Goal: Transaction & Acquisition: Purchase product/service

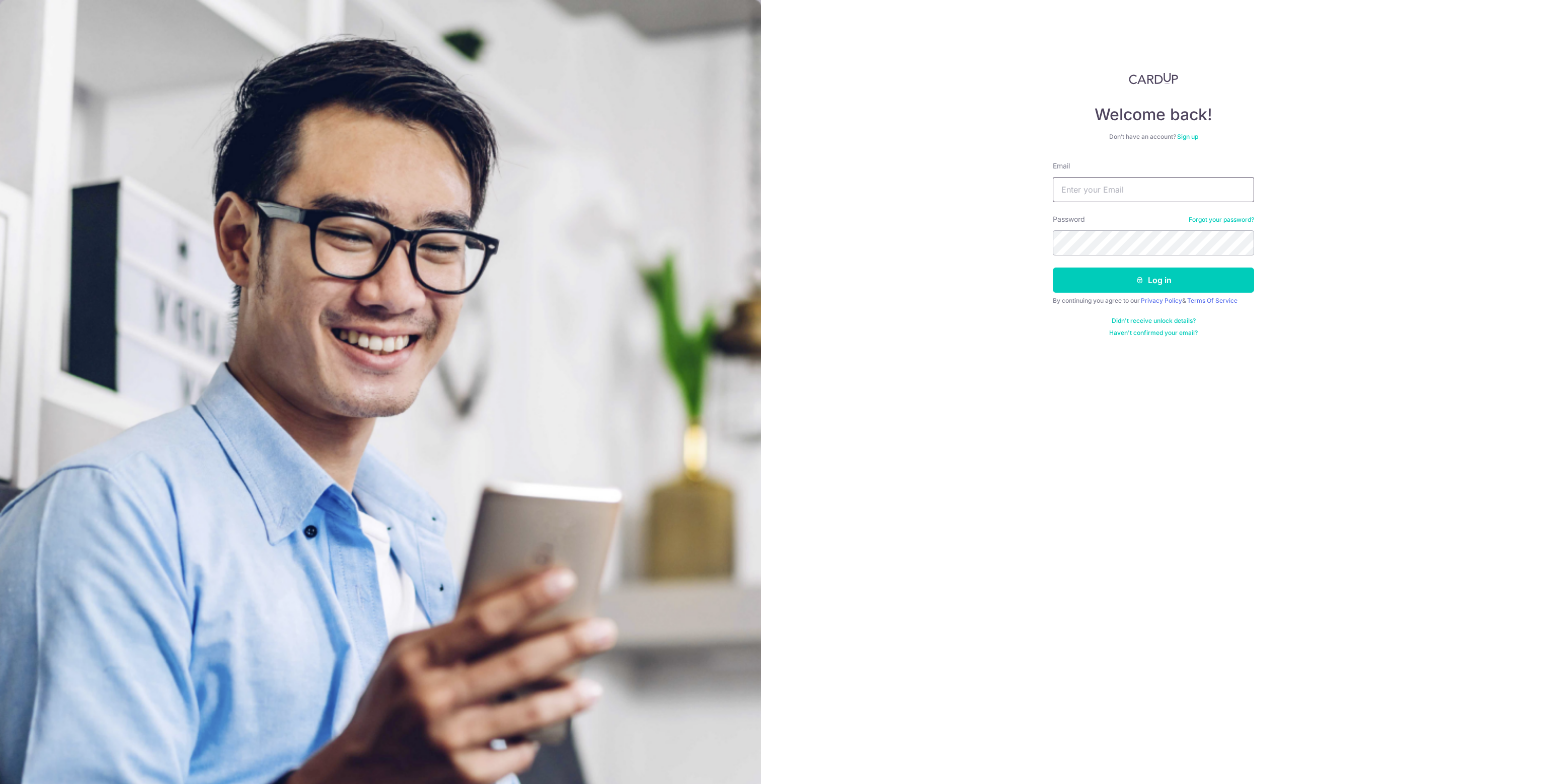
click at [1100, 186] on input "Email" at bounding box center [1153, 189] width 201 height 25
type input "chng.hanwei@dbs.com"
click at [1053, 268] on button "Log in" at bounding box center [1153, 280] width 201 height 25
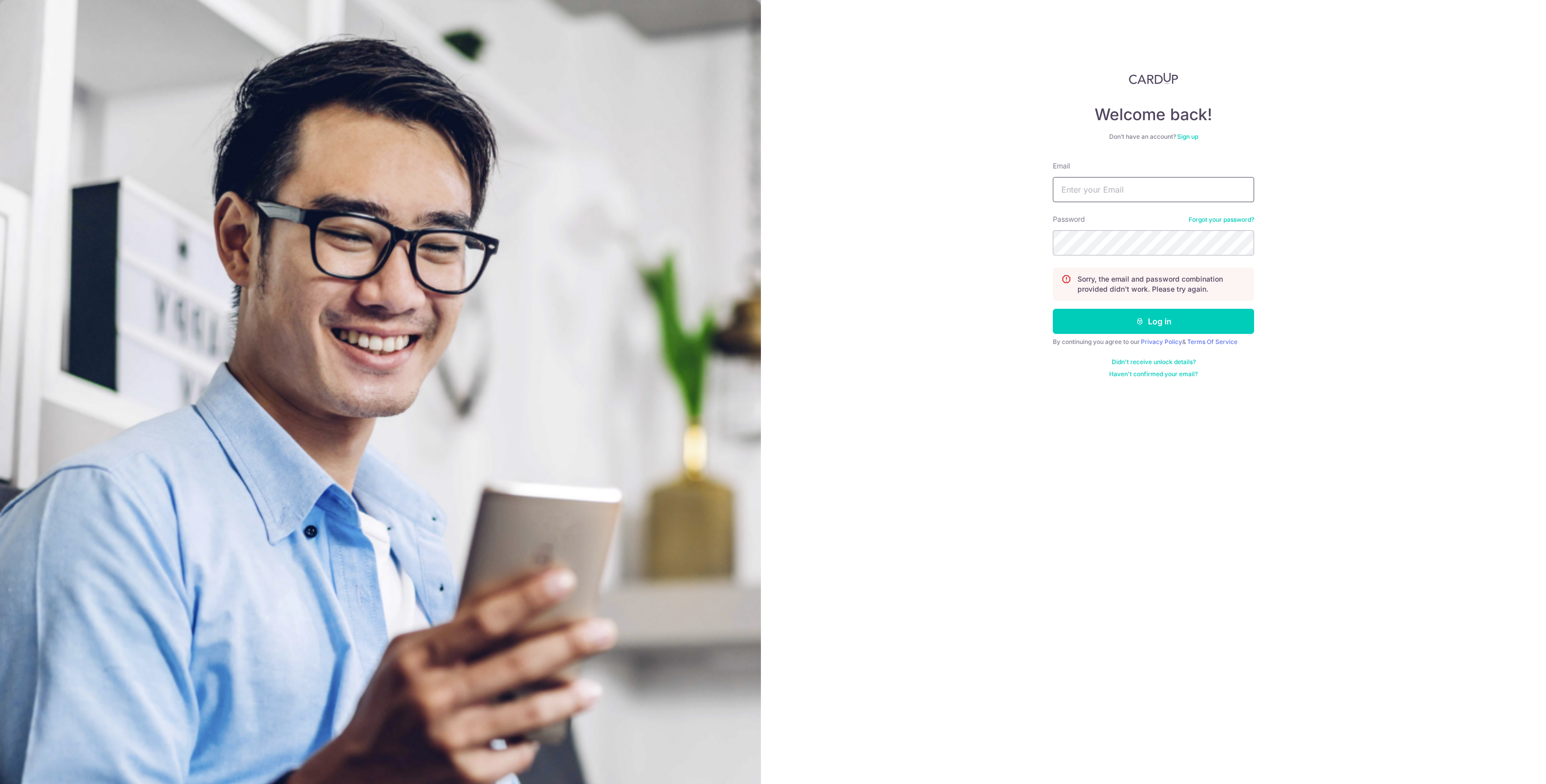
click at [1090, 198] on input "Email" at bounding box center [1153, 189] width 201 height 25
type input "[EMAIL_ADDRESS][DOMAIN_NAME]"
click at [1053, 309] on button "Log in" at bounding box center [1153, 321] width 201 height 25
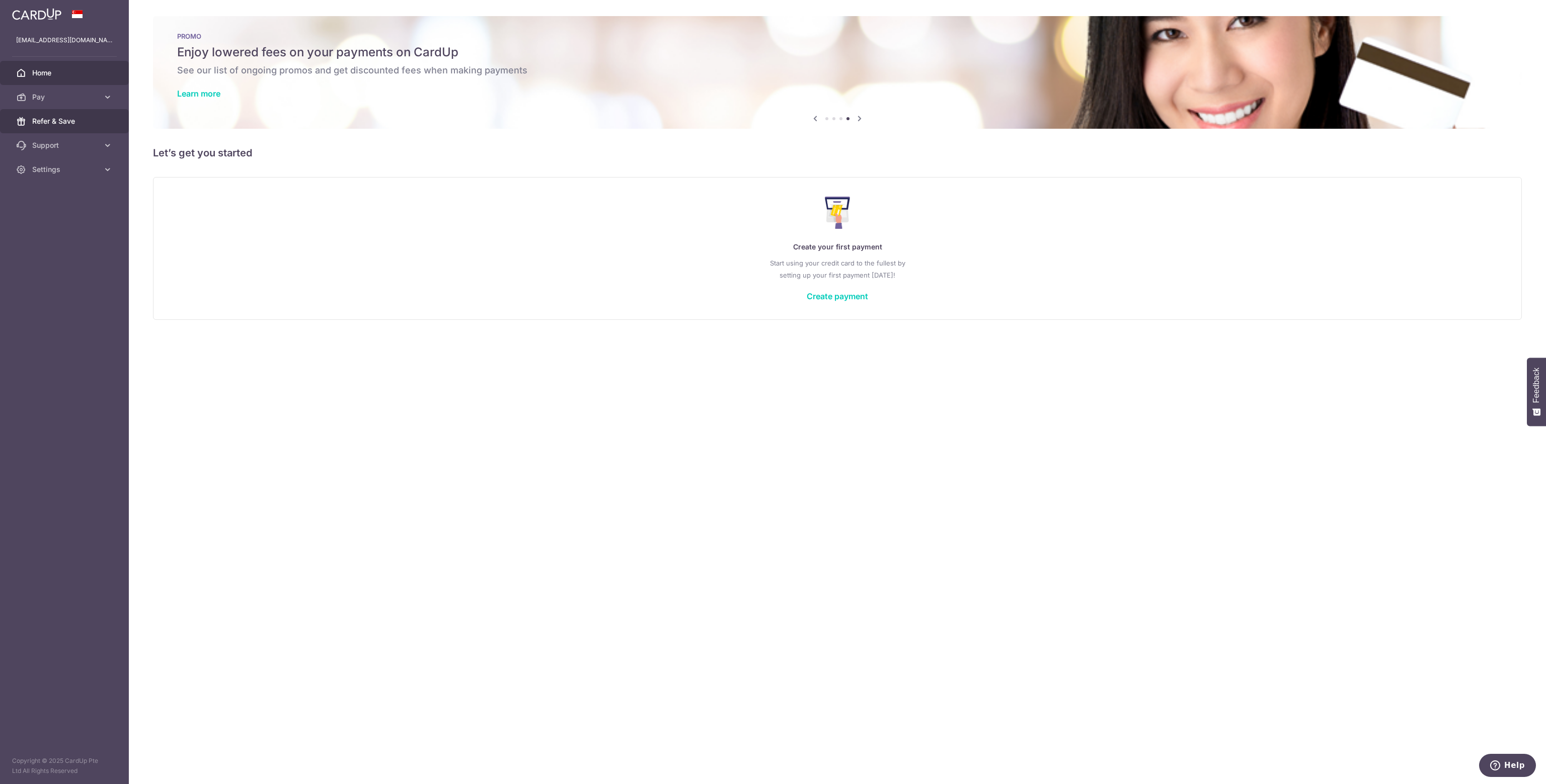
click at [66, 118] on span "Refer & Save" at bounding box center [65, 121] width 66 height 10
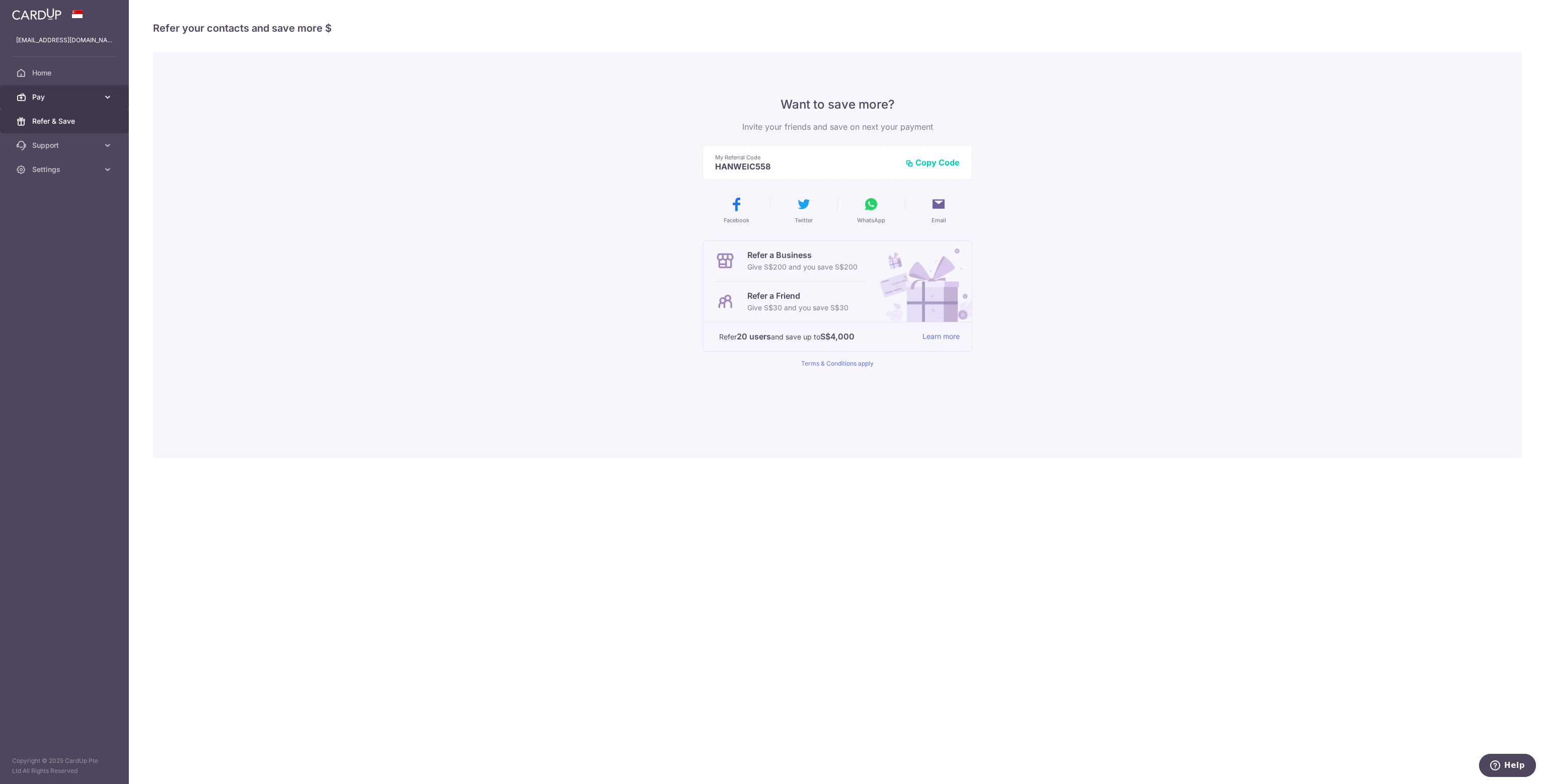
click at [52, 98] on span "Pay" at bounding box center [65, 97] width 66 height 10
click at [52, 120] on span "Payments" at bounding box center [65, 121] width 66 height 10
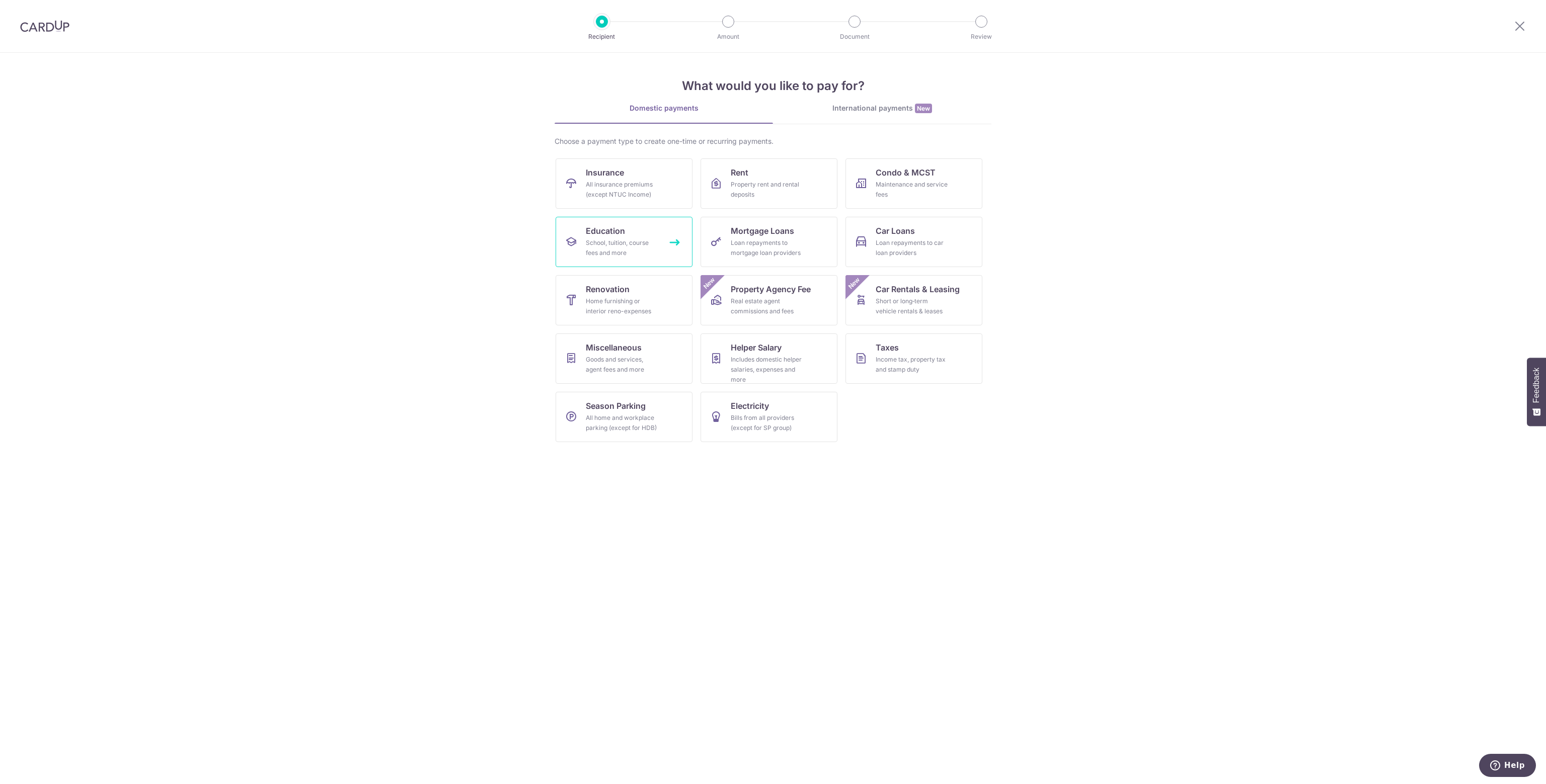
click at [617, 227] on span "Education" at bounding box center [605, 231] width 39 height 12
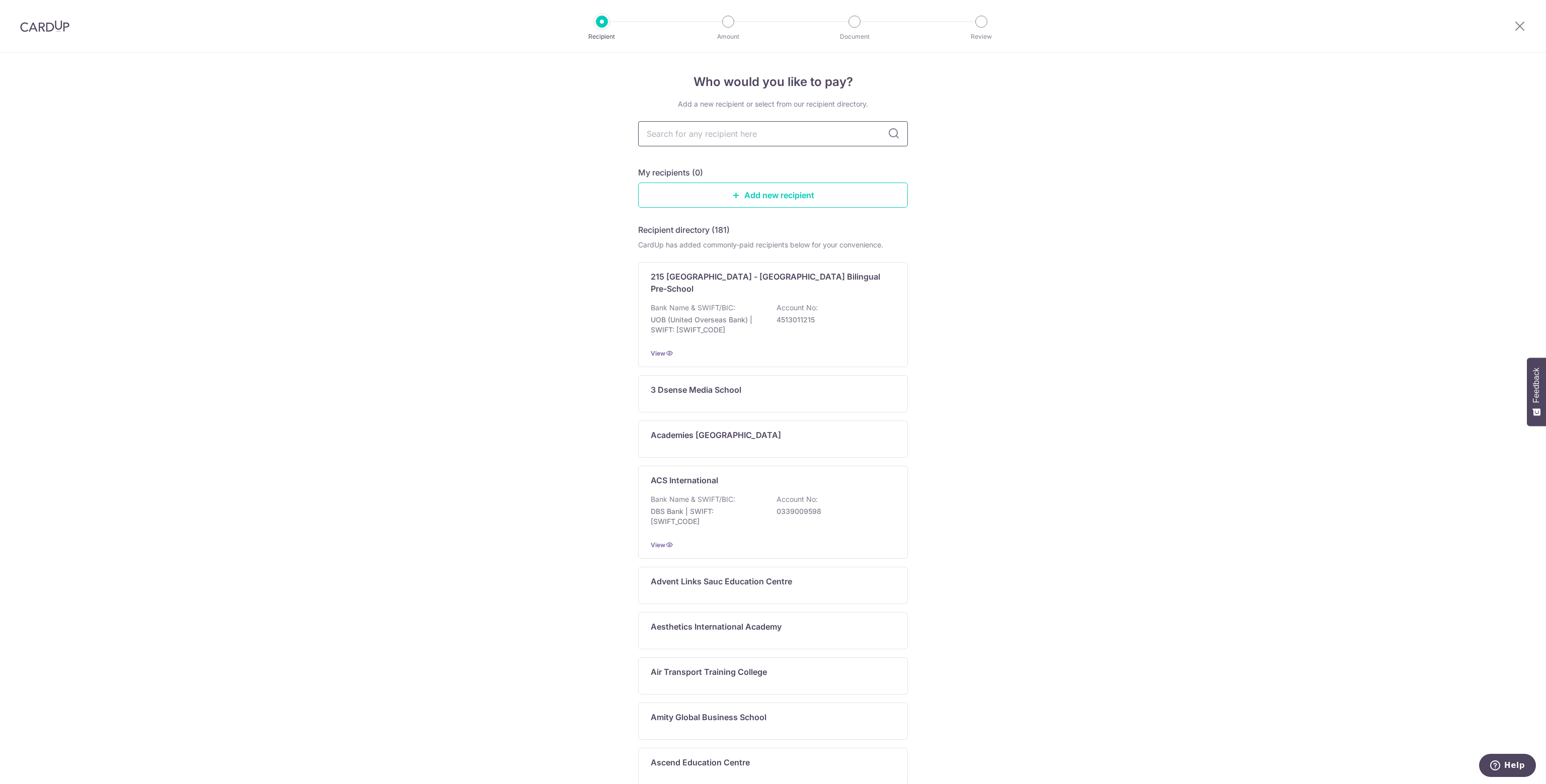
click at [728, 134] on input "text" at bounding box center [773, 133] width 270 height 25
type input "learning la"
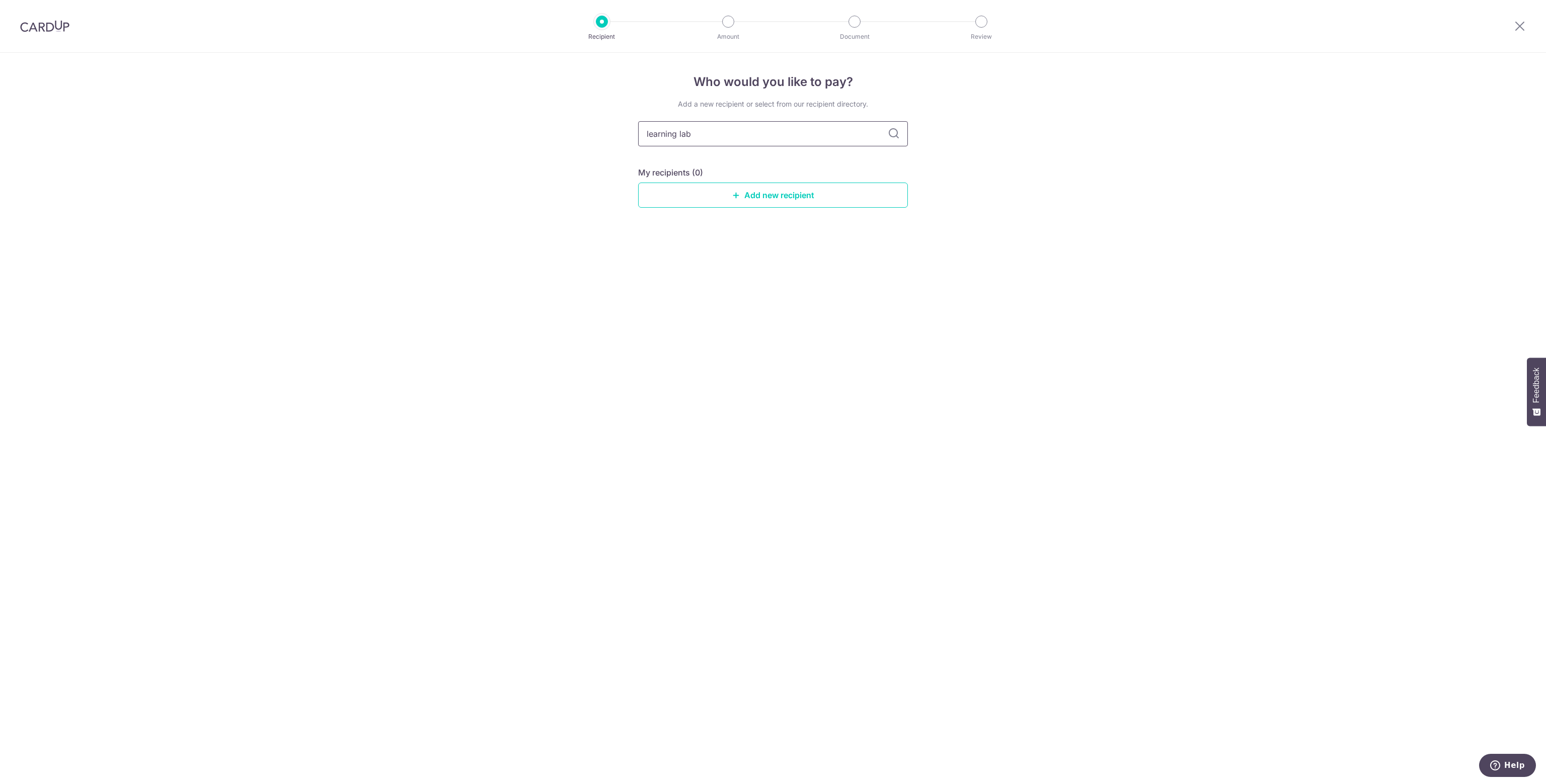
drag, startPoint x: 894, startPoint y: 133, endPoint x: 887, endPoint y: 133, distance: 7.5
click at [895, 133] on icon at bounding box center [894, 134] width 12 height 12
drag, startPoint x: 709, startPoint y: 136, endPoint x: 595, endPoint y: 136, distance: 113.7
click at [594, 136] on div "Who would you like to pay? Add a new recipient or select from our recipient dir…" at bounding box center [773, 419] width 1546 height 732
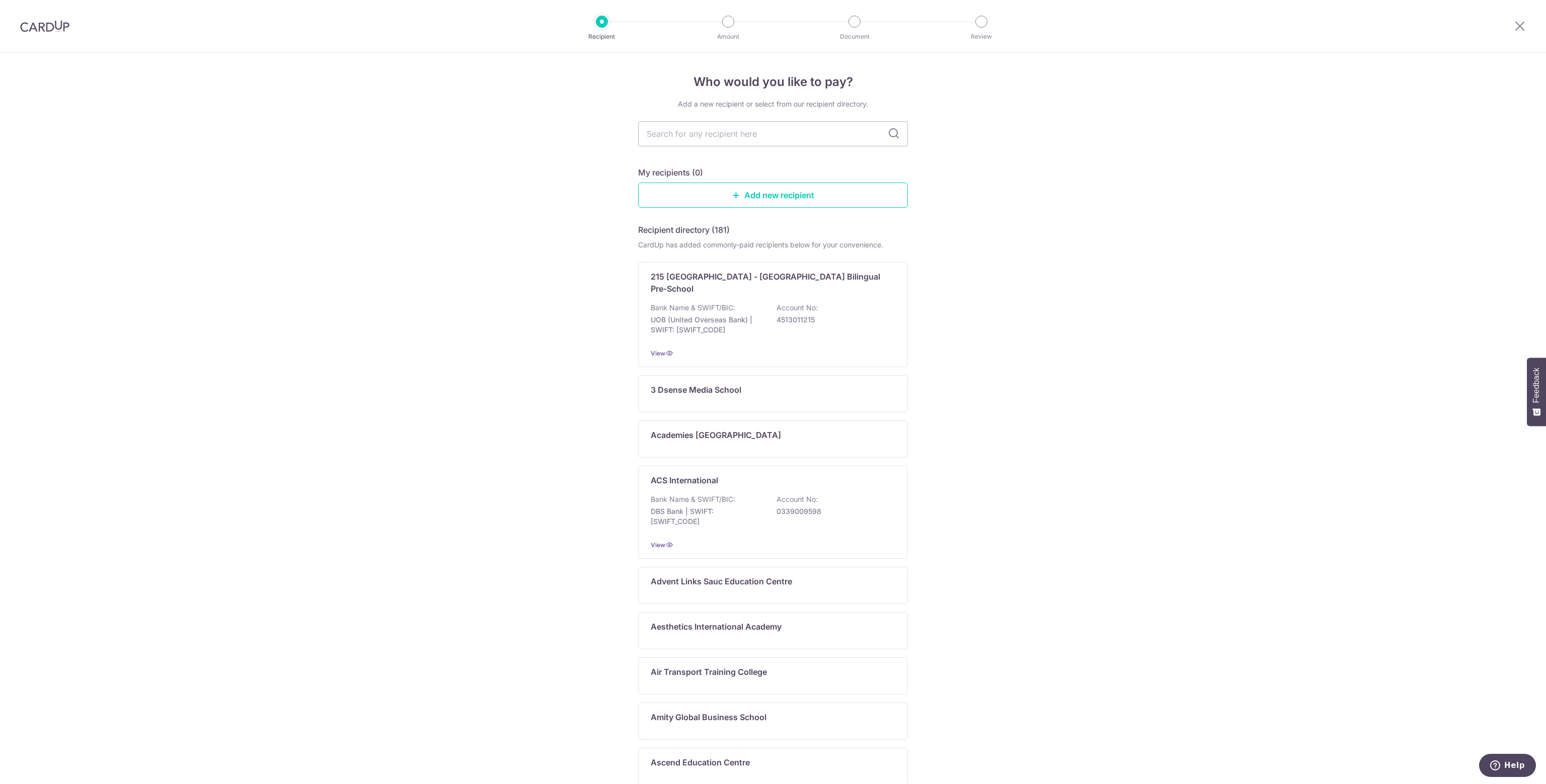
scroll to position [137, 0]
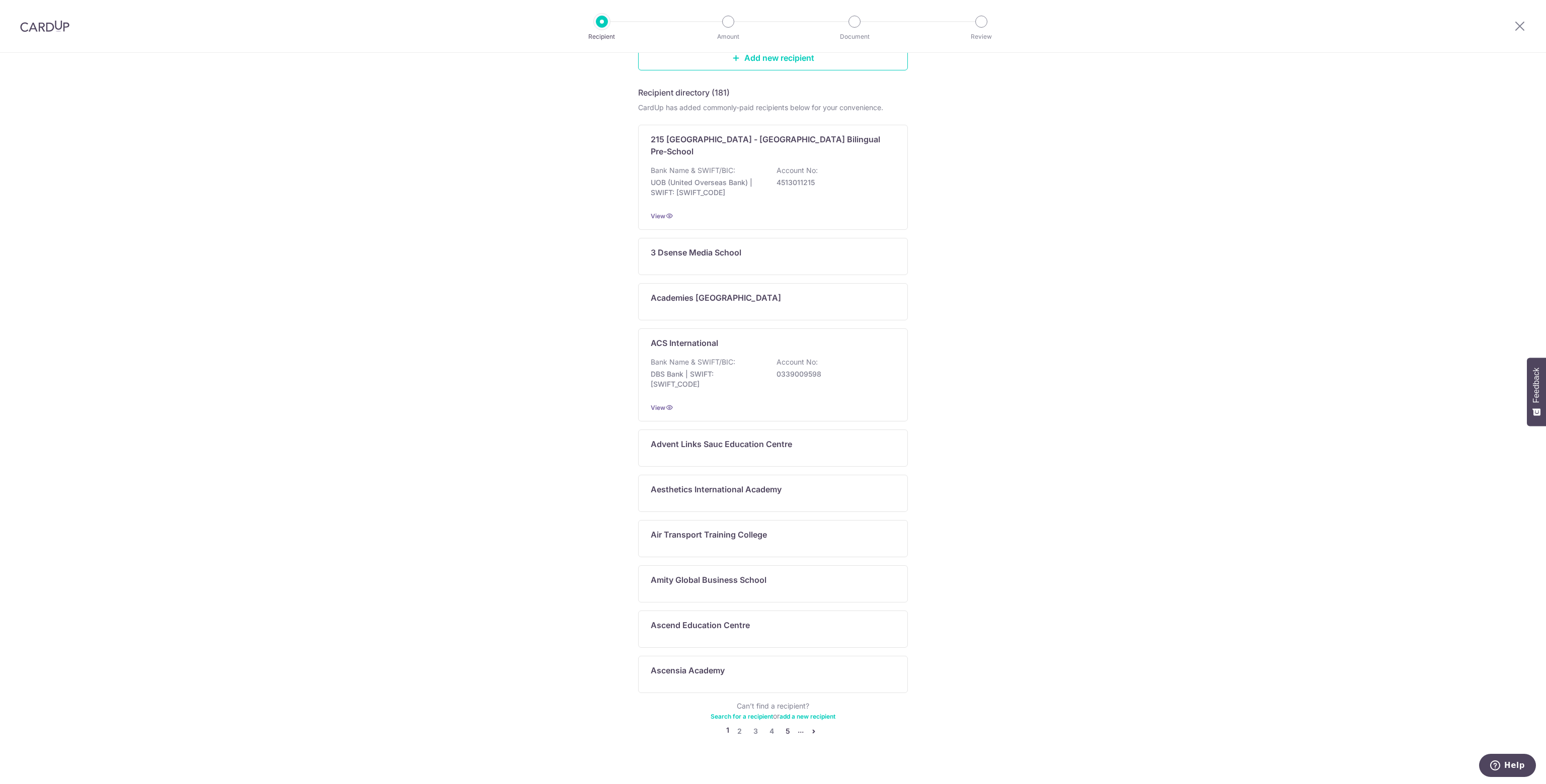
click at [784, 726] on link "5" at bounding box center [787, 732] width 12 height 12
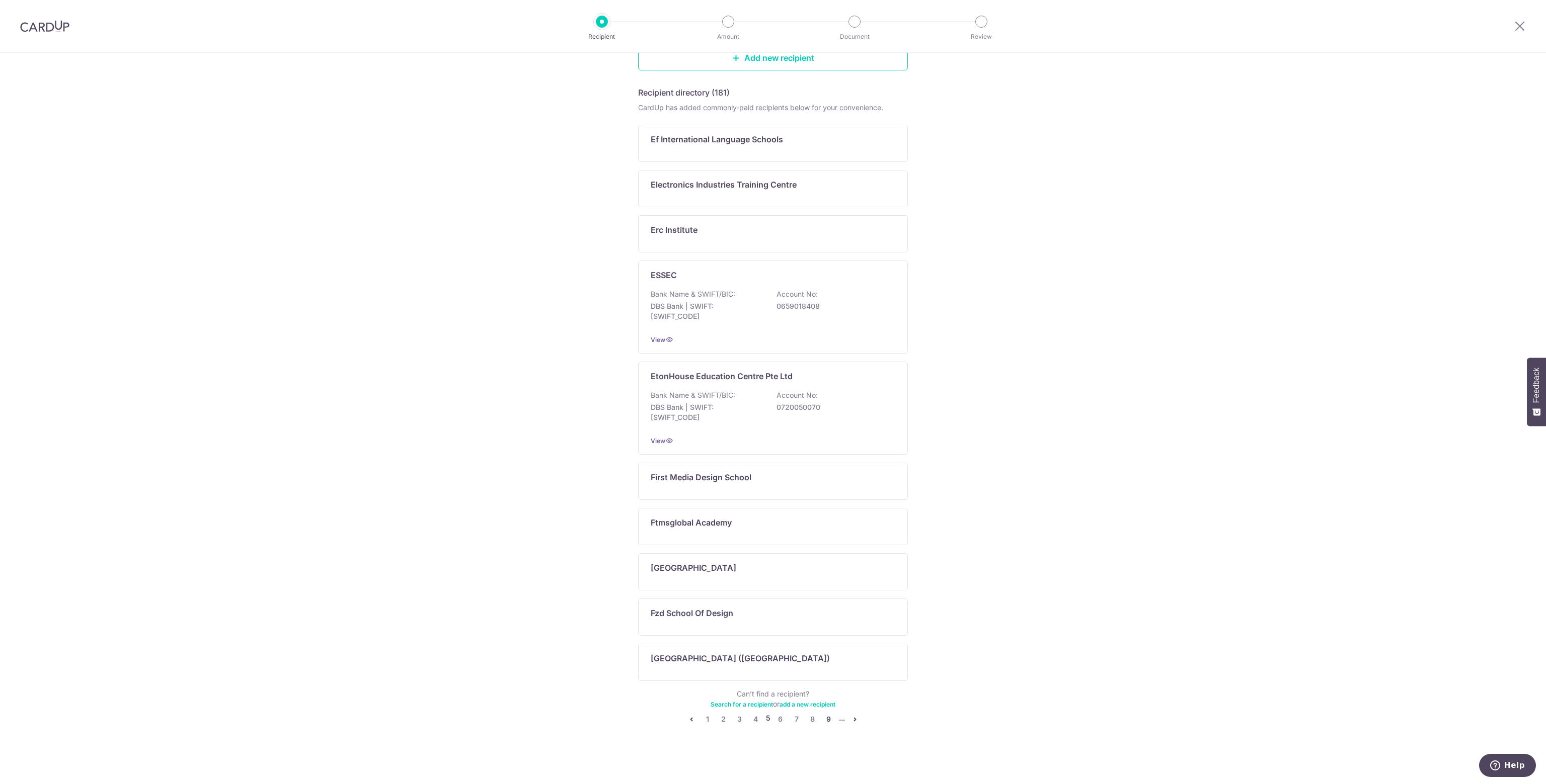
click at [826, 720] on link "9" at bounding box center [829, 720] width 12 height 12
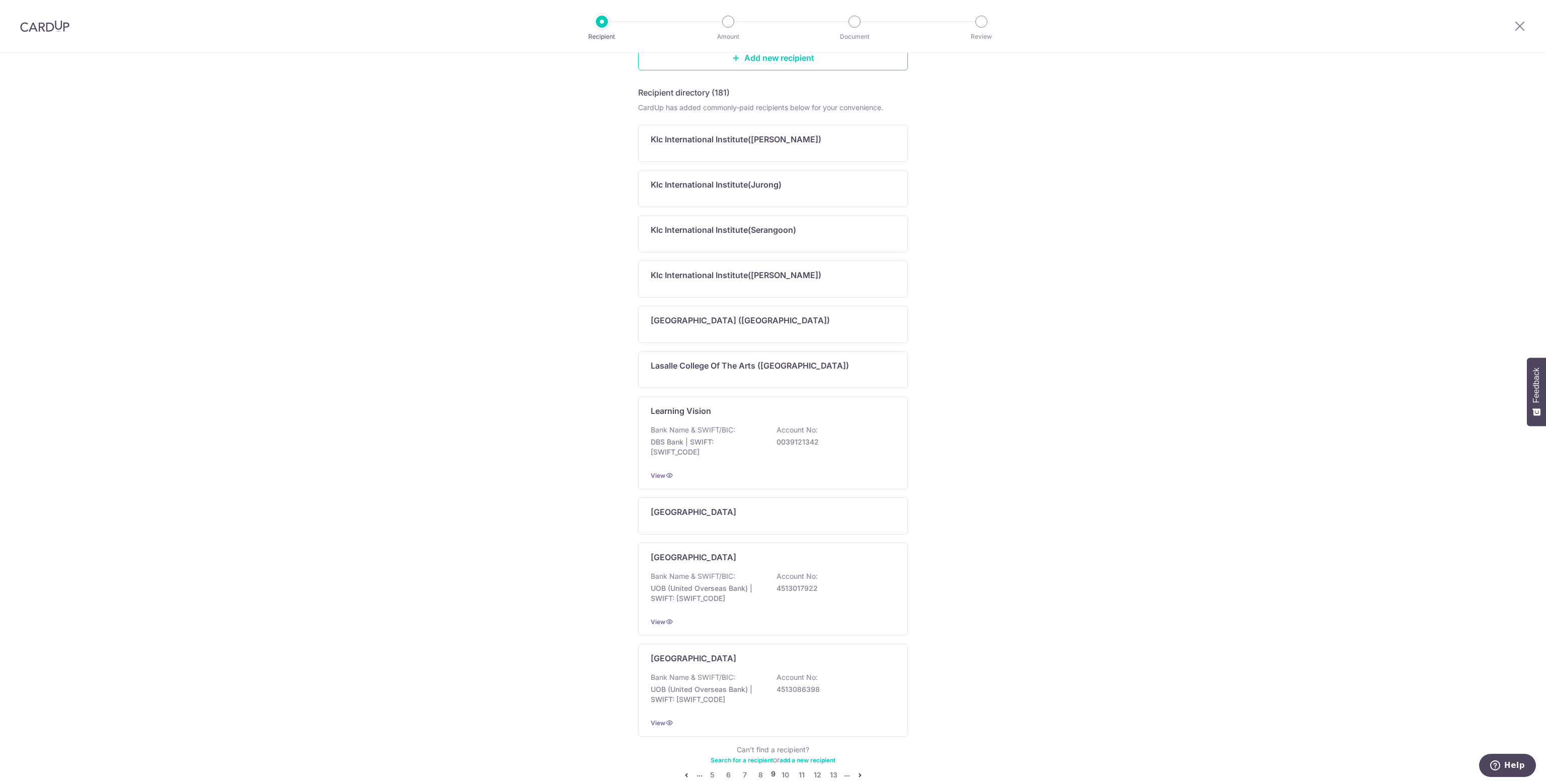
scroll to position [0, 0]
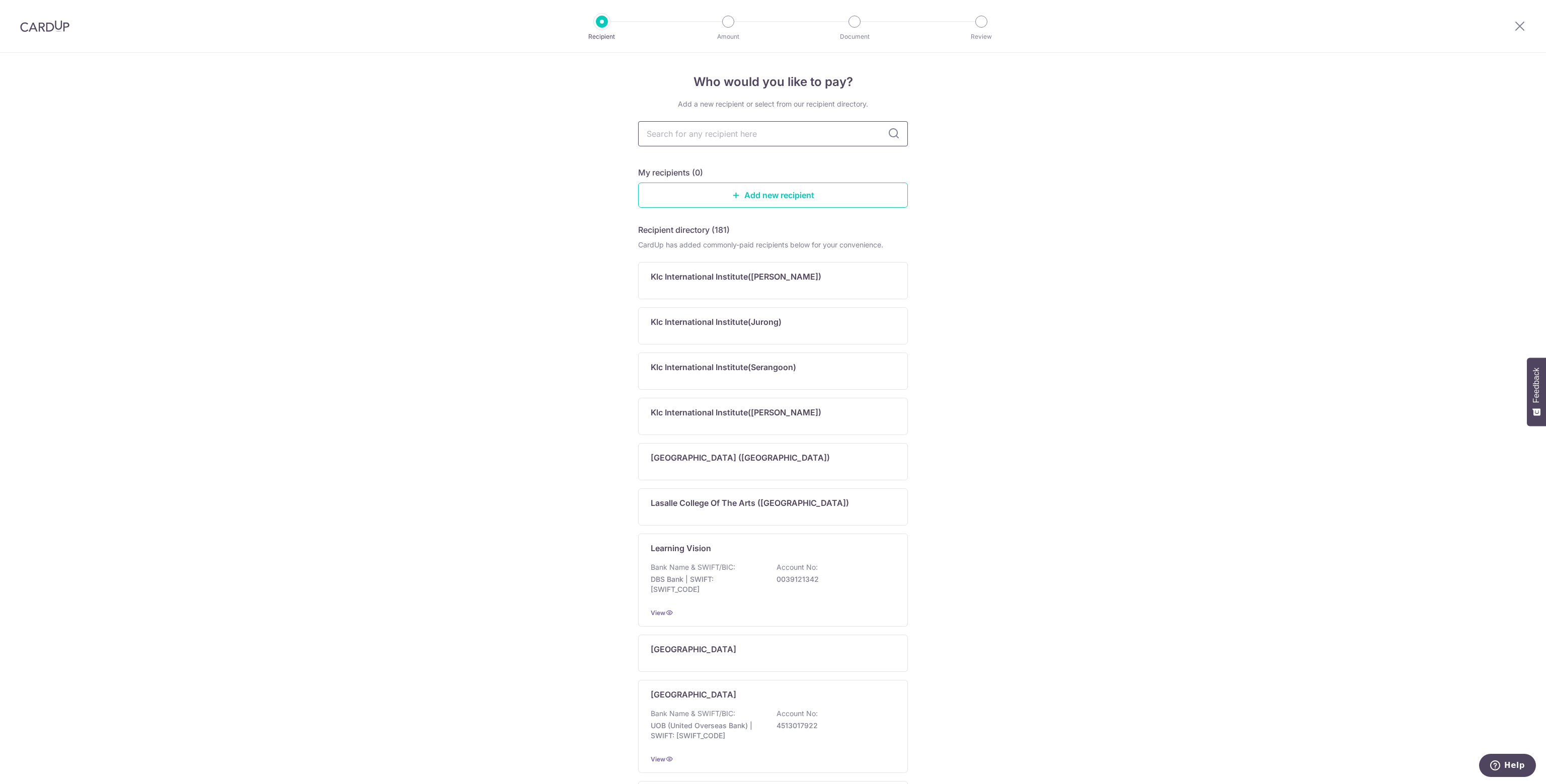
click at [683, 138] on input "text" at bounding box center [773, 133] width 270 height 25
type input "The learning lab"
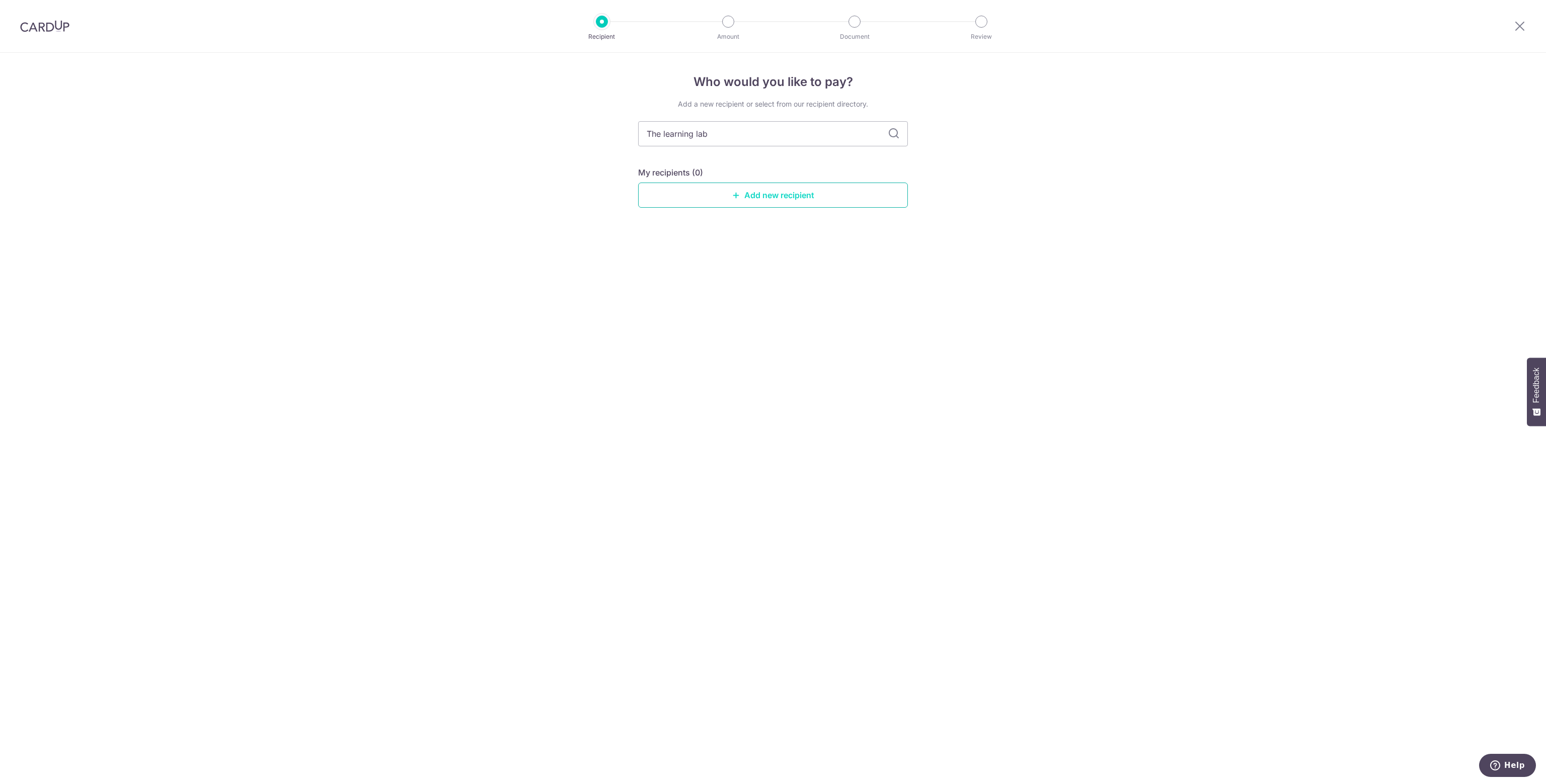
click at [771, 196] on link "Add new recipient" at bounding box center [773, 195] width 270 height 25
